Goal: Information Seeking & Learning: Learn about a topic

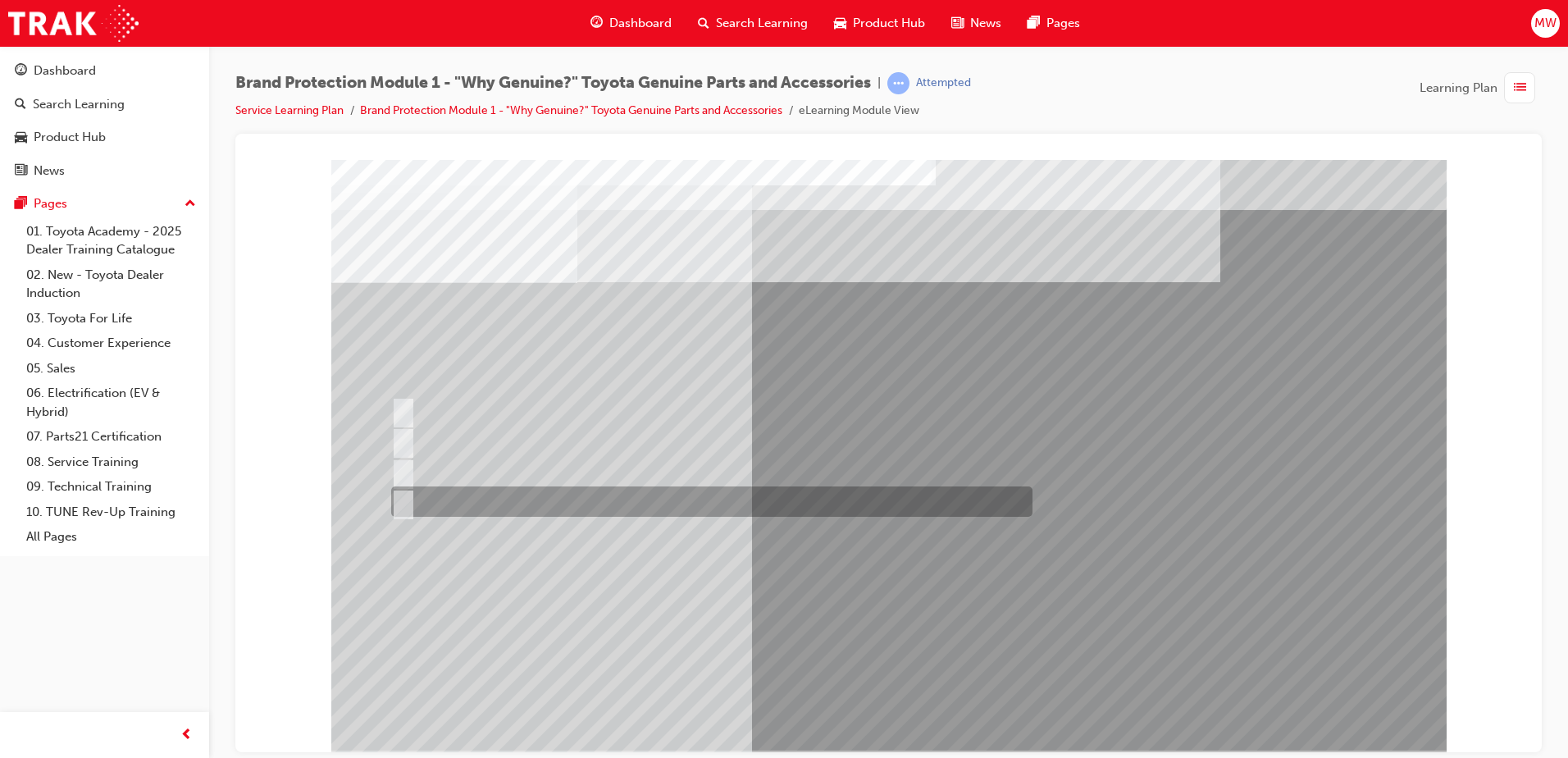
click at [492, 501] on div at bounding box center [707, 502] width 641 height 31
radio input "true"
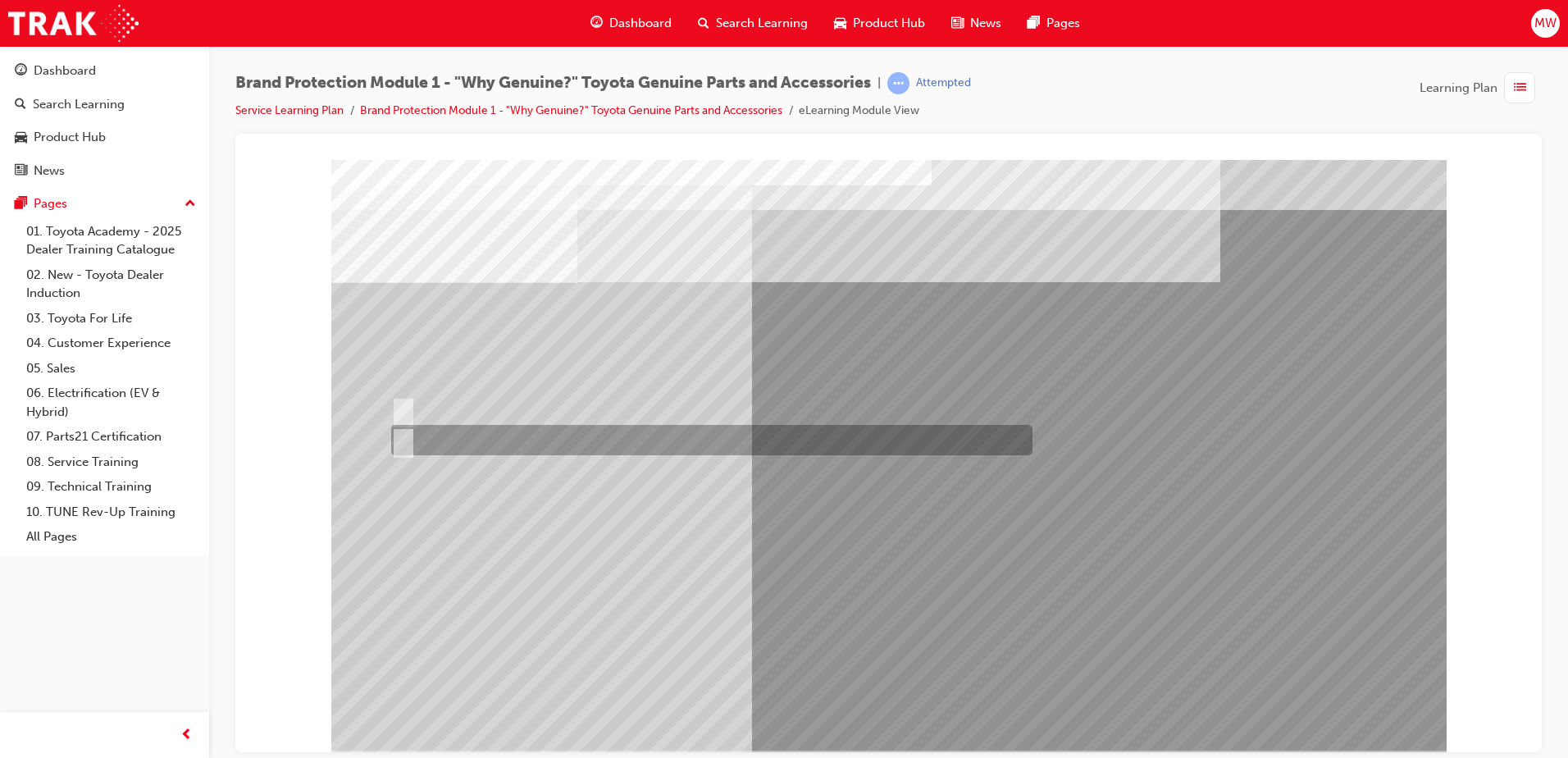
click at [399, 442] on input "False." at bounding box center [399, 440] width 18 height 18
radio input "true"
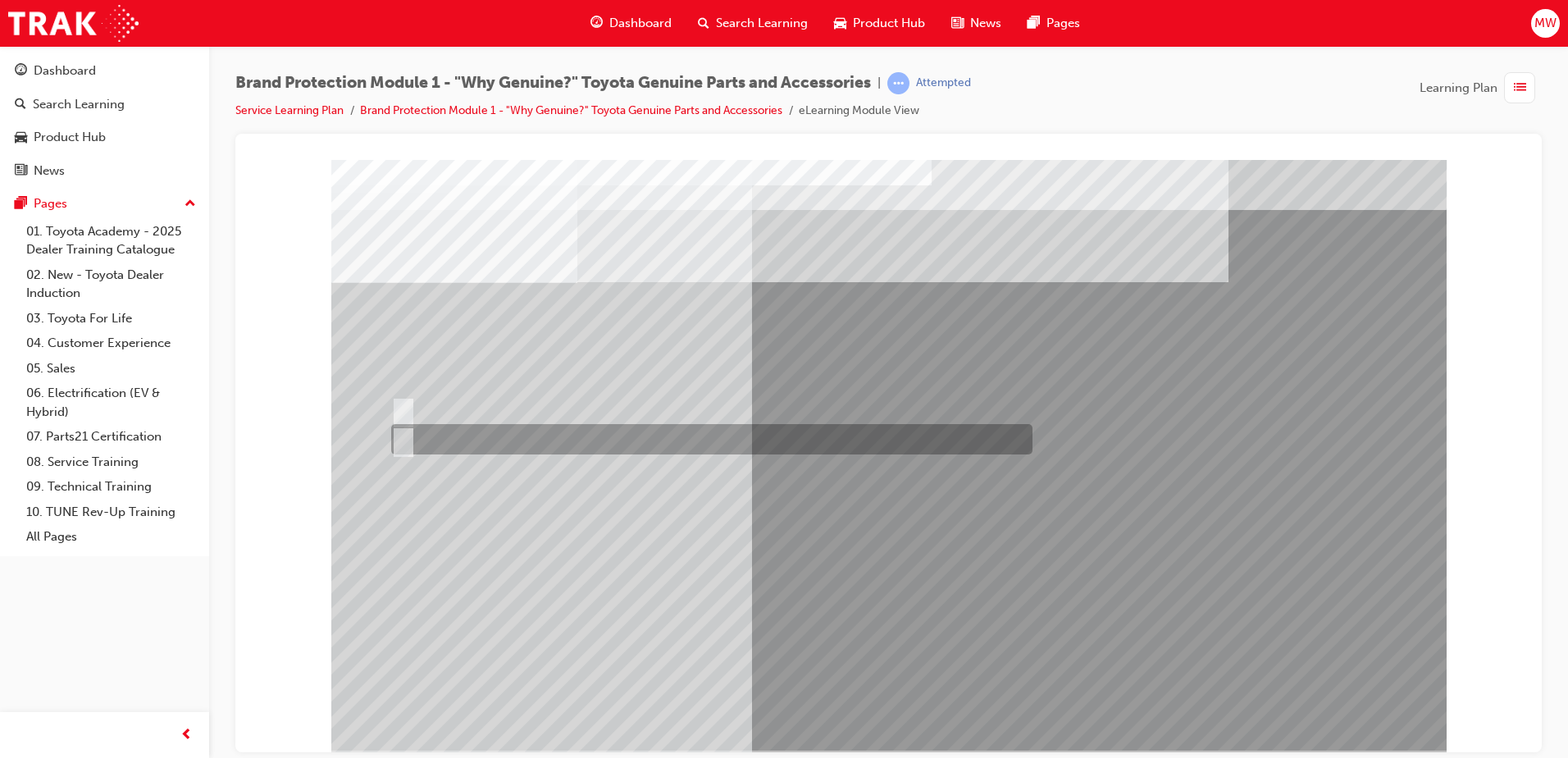
click at [493, 449] on div at bounding box center [707, 440] width 641 height 31
radio input "true"
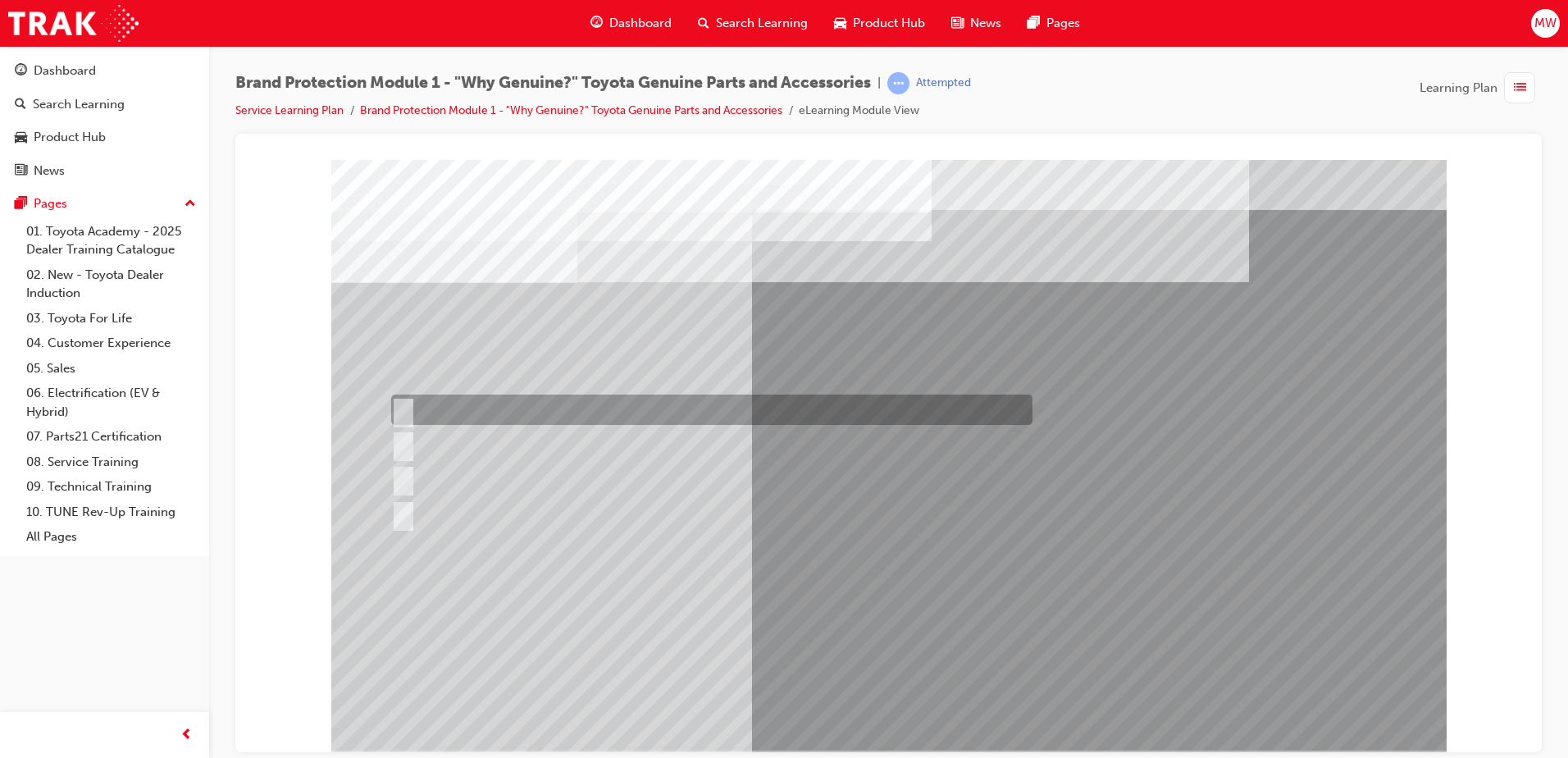
click at [552, 403] on div at bounding box center [707, 410] width 641 height 31
radio input "true"
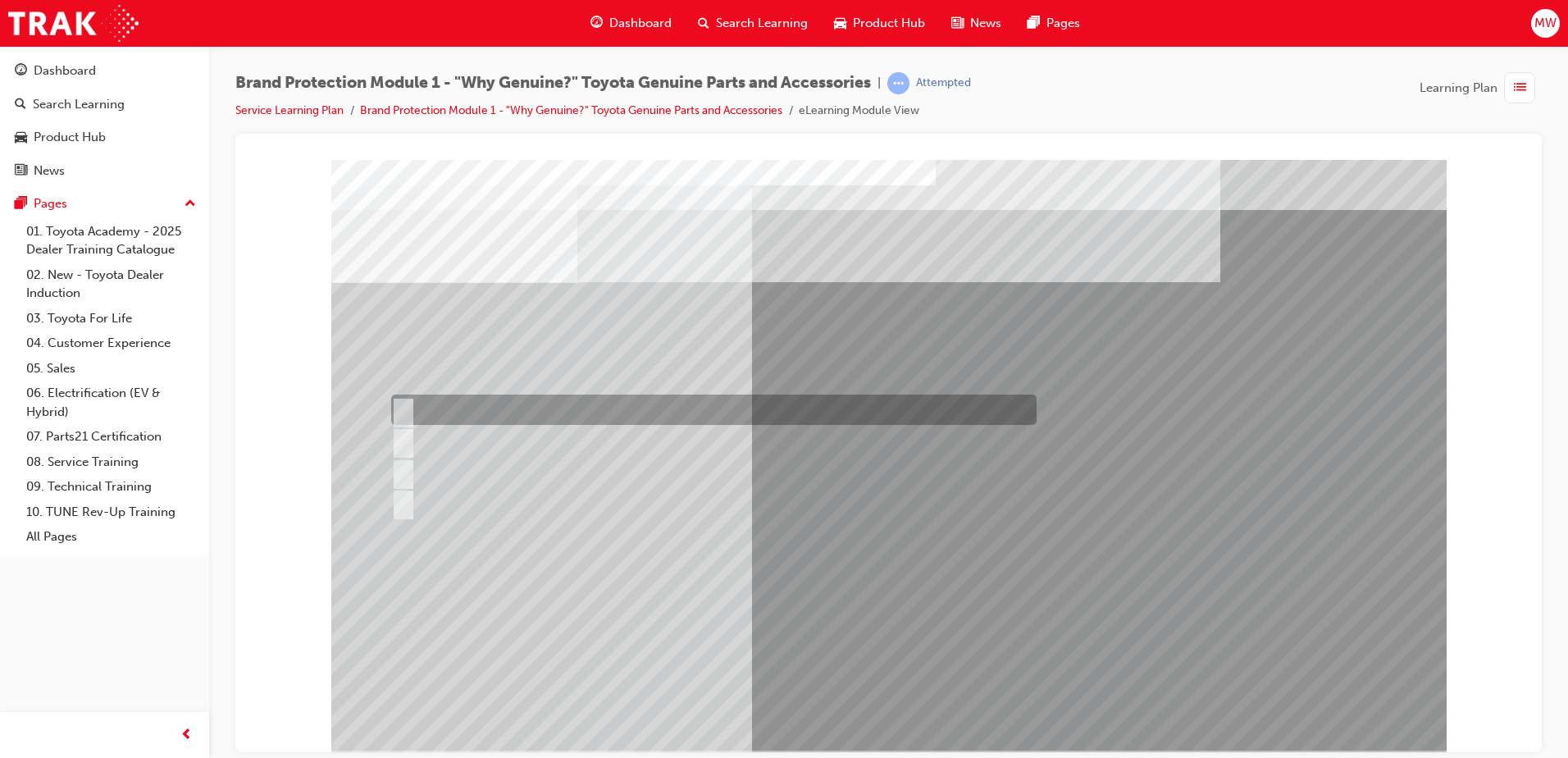
click at [513, 408] on div at bounding box center [709, 410] width 646 height 31
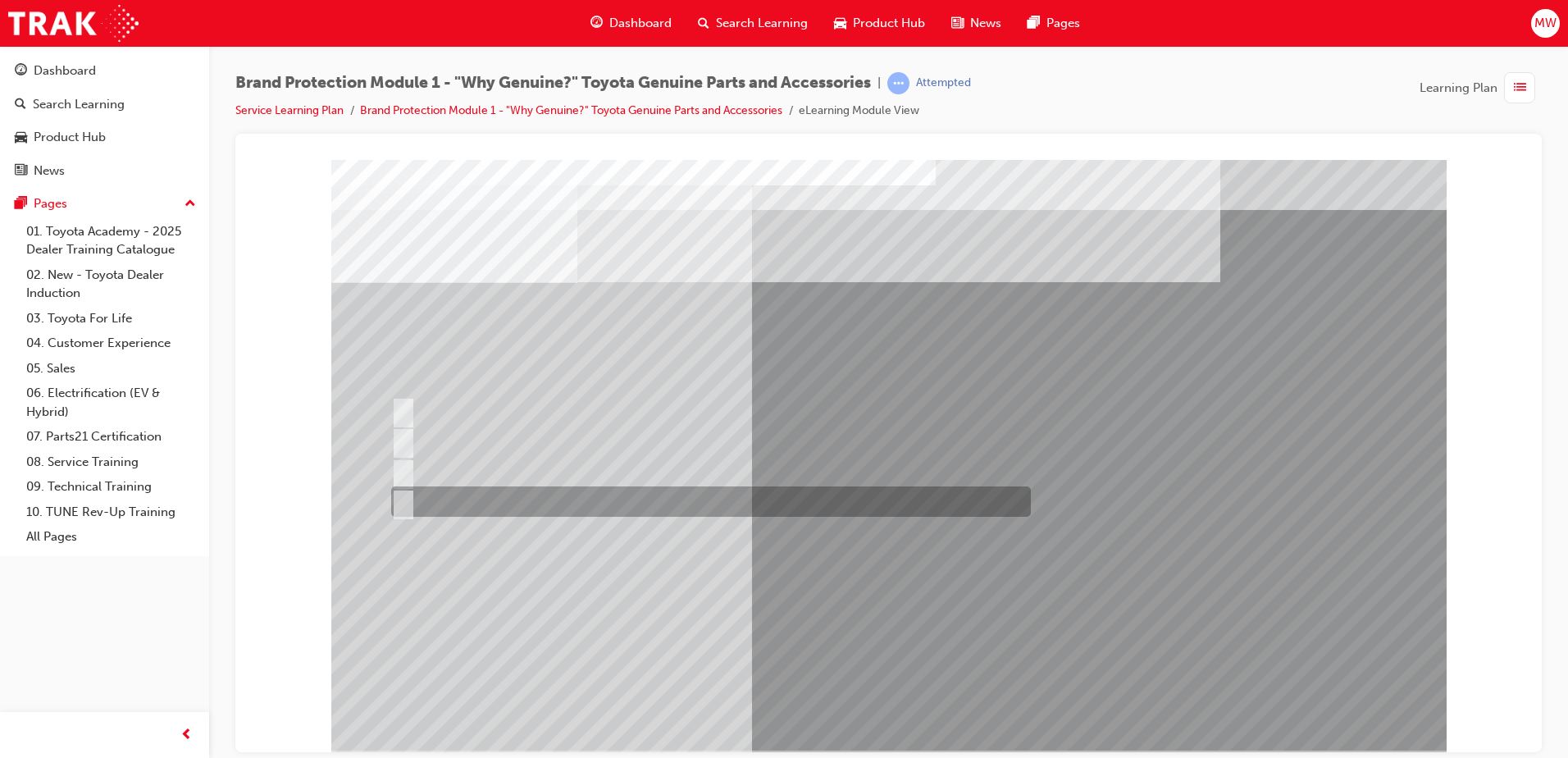
click at [541, 497] on div at bounding box center [707, 502] width 640 height 31
radio input "false"
radio input "true"
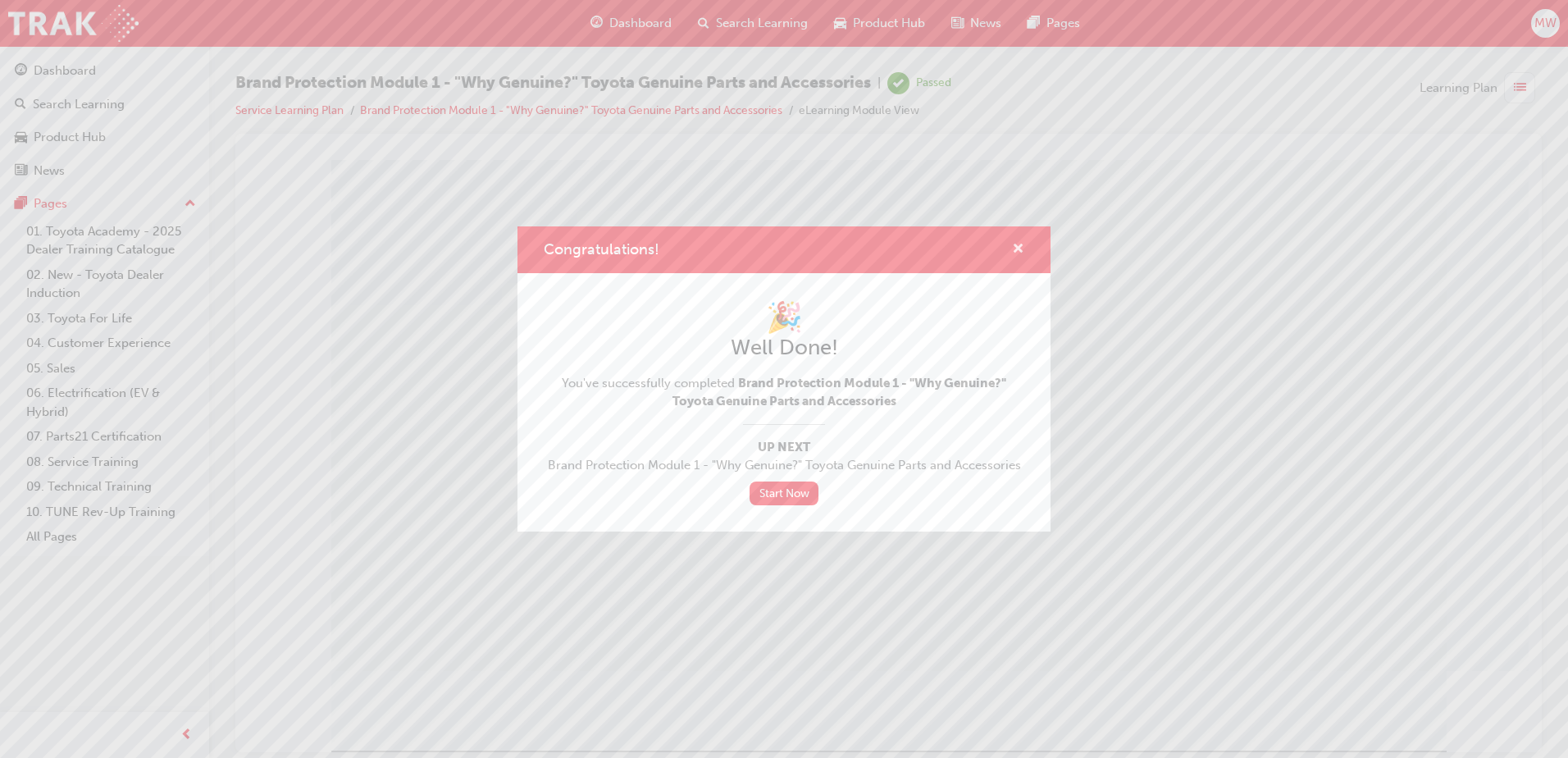
click at [1017, 249] on span "cross-icon" at bounding box center [1018, 249] width 13 height 14
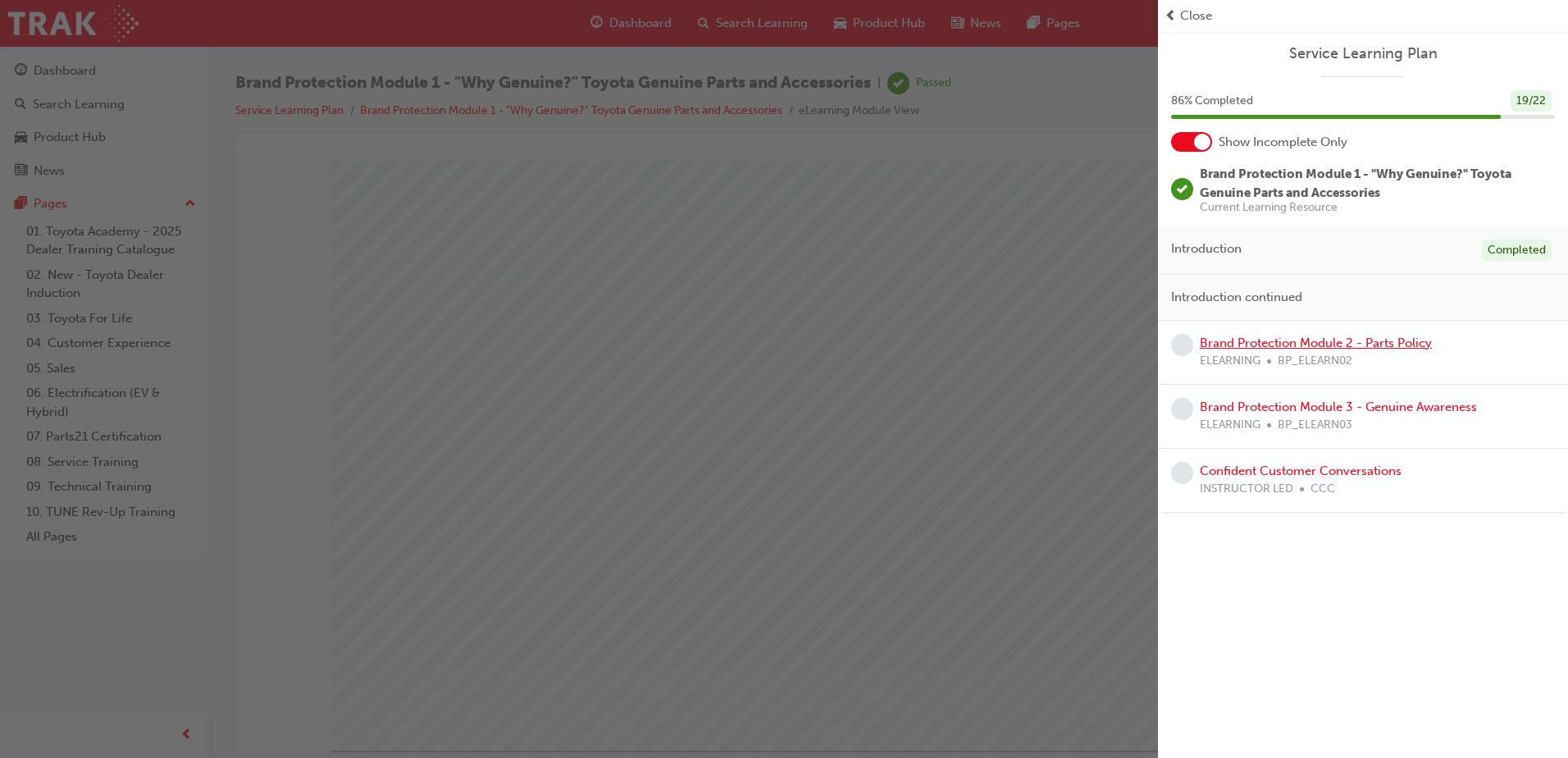
click at [1373, 344] on link "Brand Protection Module 2 - Parts Policy" at bounding box center [1316, 343] width 232 height 14
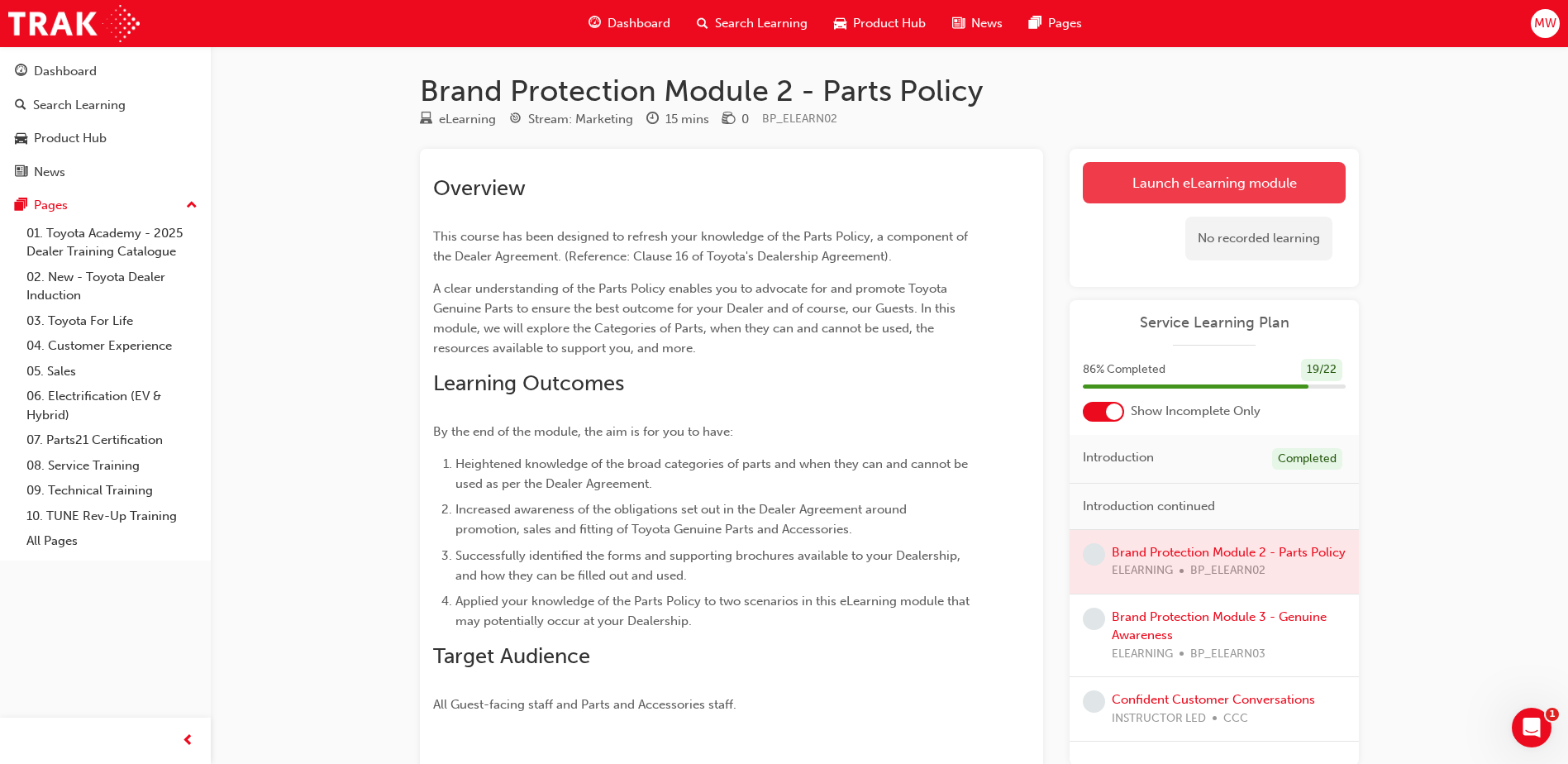
click at [1172, 185] on link "Launch eLearning module" at bounding box center [1214, 183] width 263 height 42
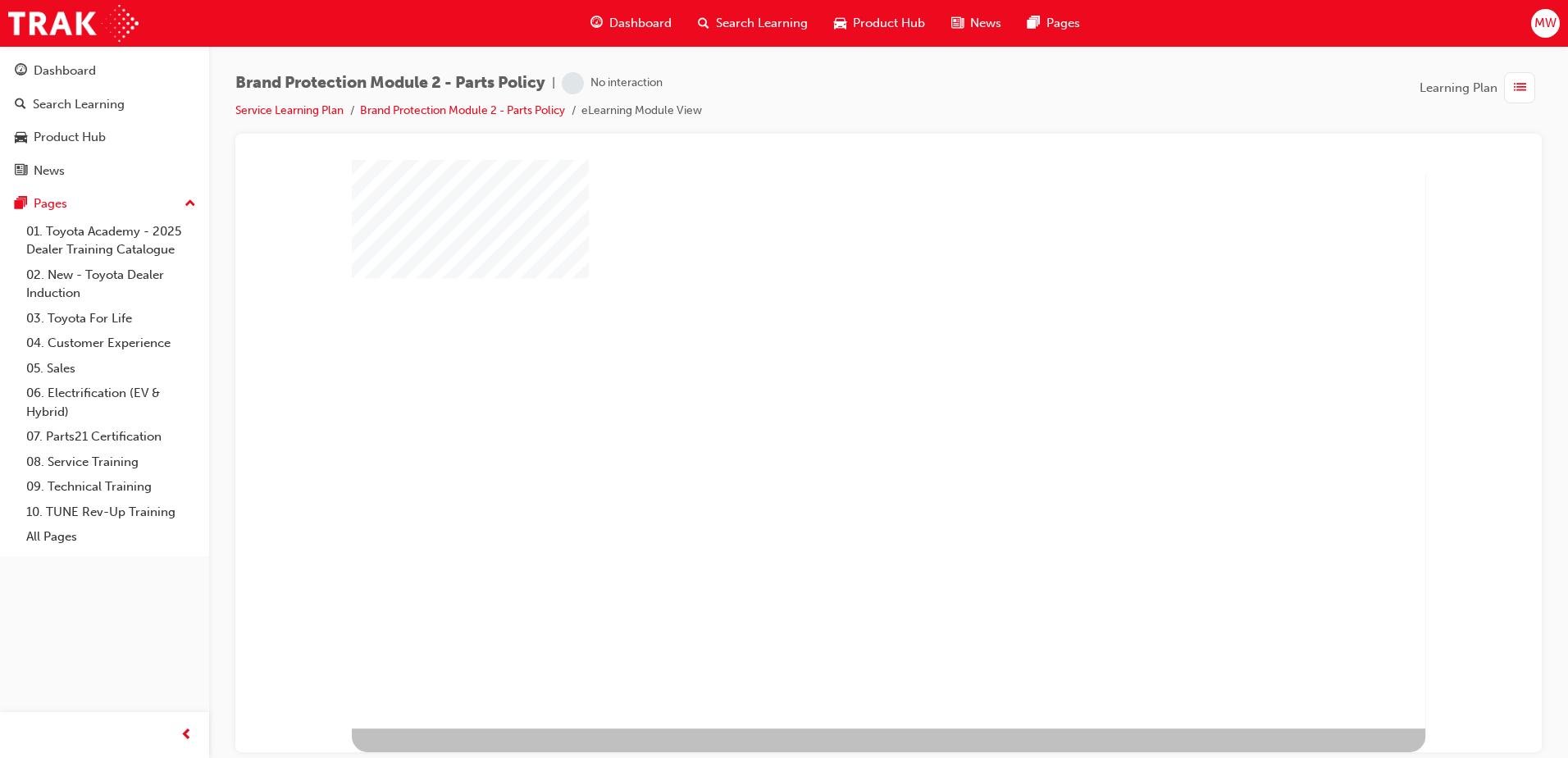
click at [843, 398] on div "play" at bounding box center [843, 398] width 0 height 0
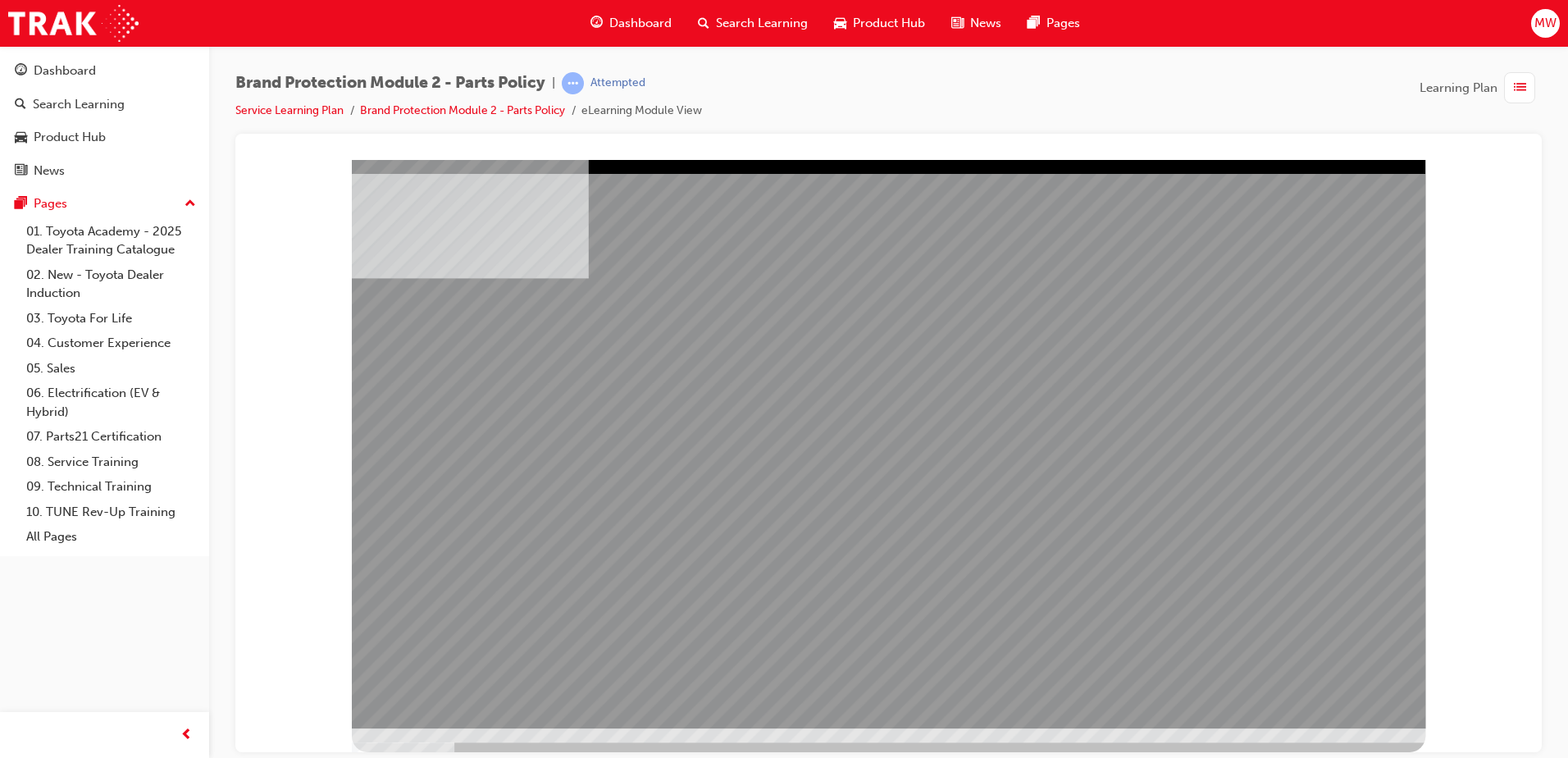
drag, startPoint x: 1356, startPoint y: 697, endPoint x: 1345, endPoint y: 696, distance: 11.0
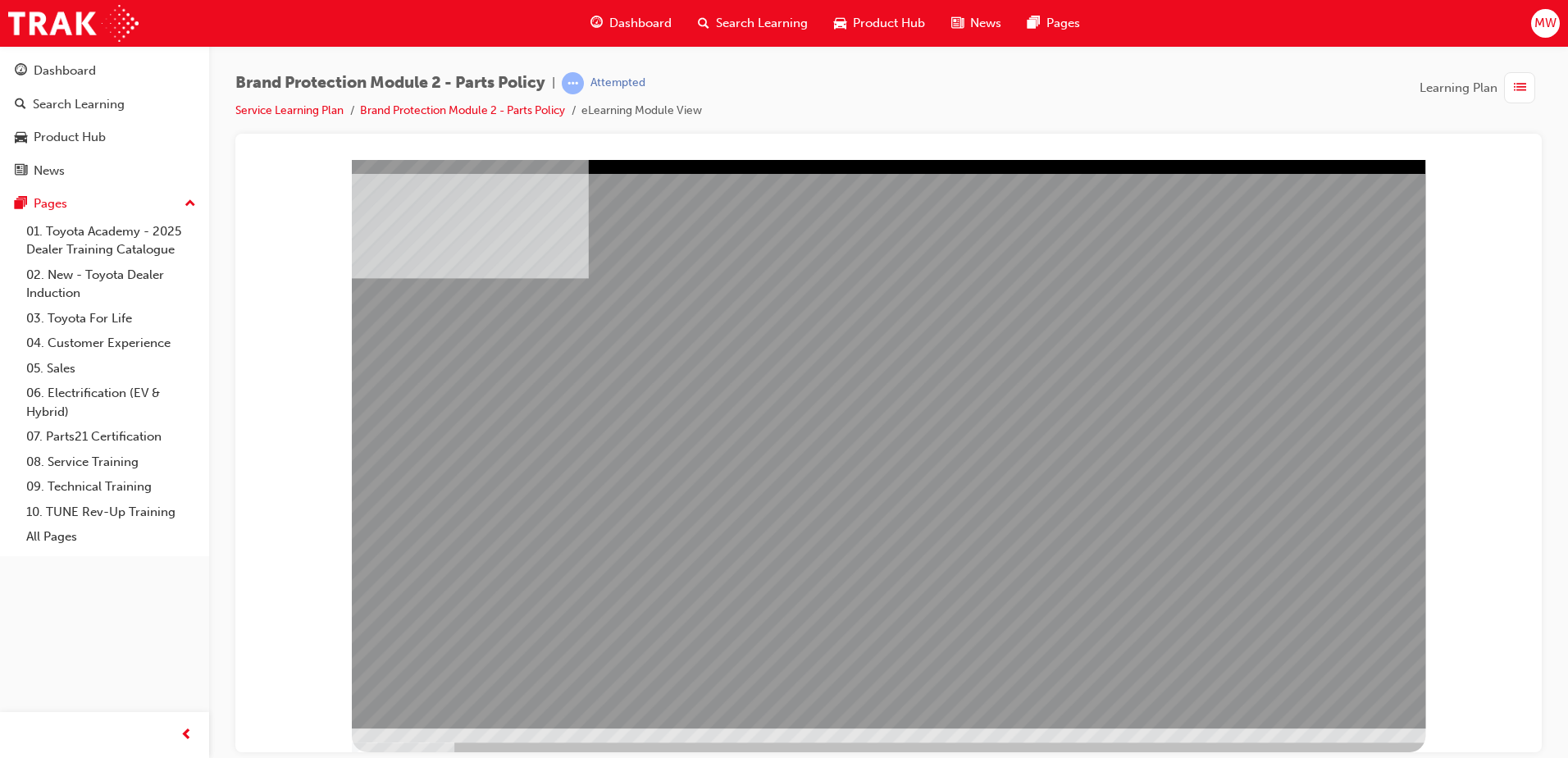
drag, startPoint x: 721, startPoint y: 484, endPoint x: 749, endPoint y: 484, distance: 28.0
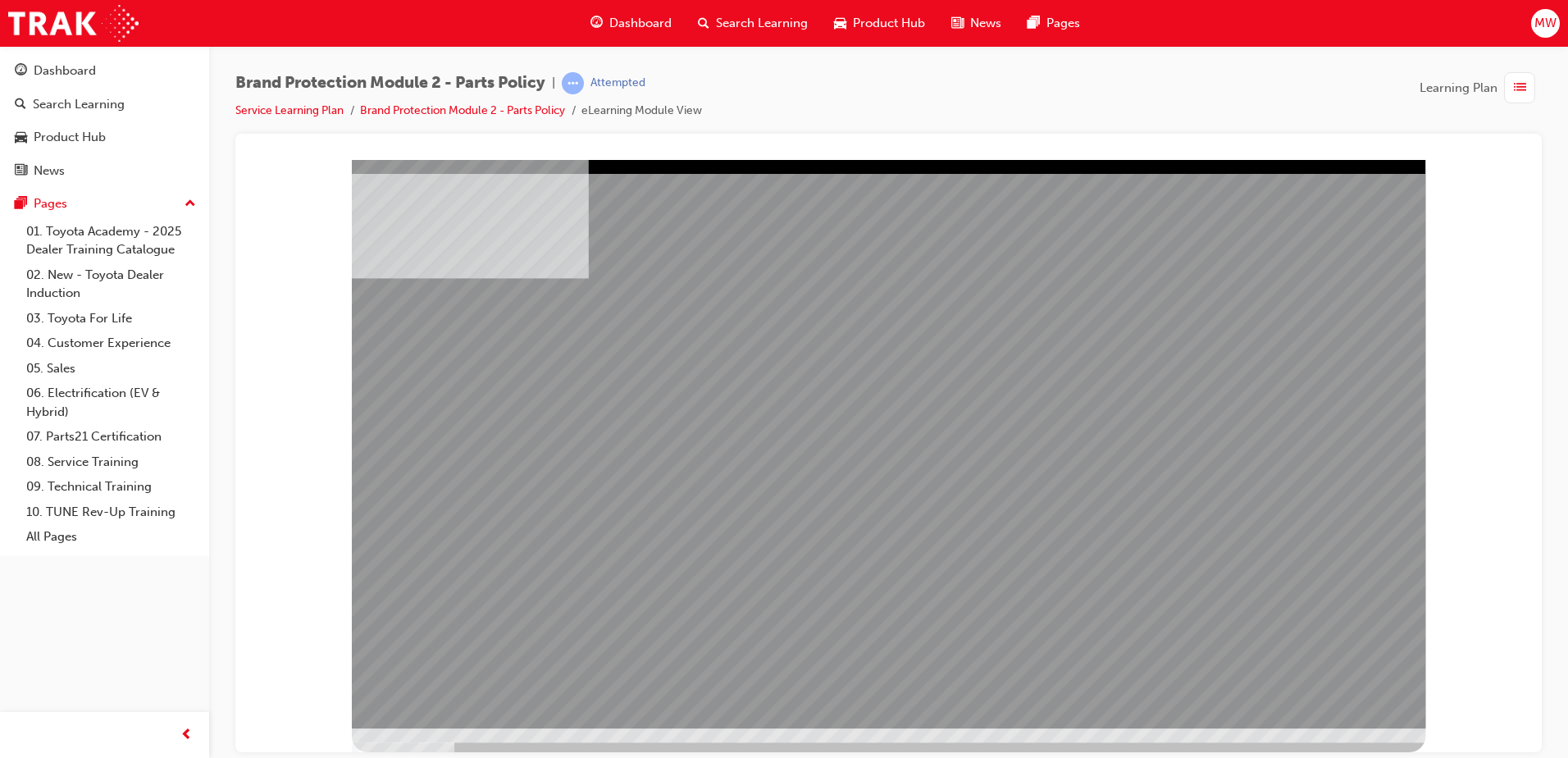
drag, startPoint x: 1039, startPoint y: 538, endPoint x: 1083, endPoint y: 525, distance: 45.9
